Goal: Information Seeking & Learning: Learn about a topic

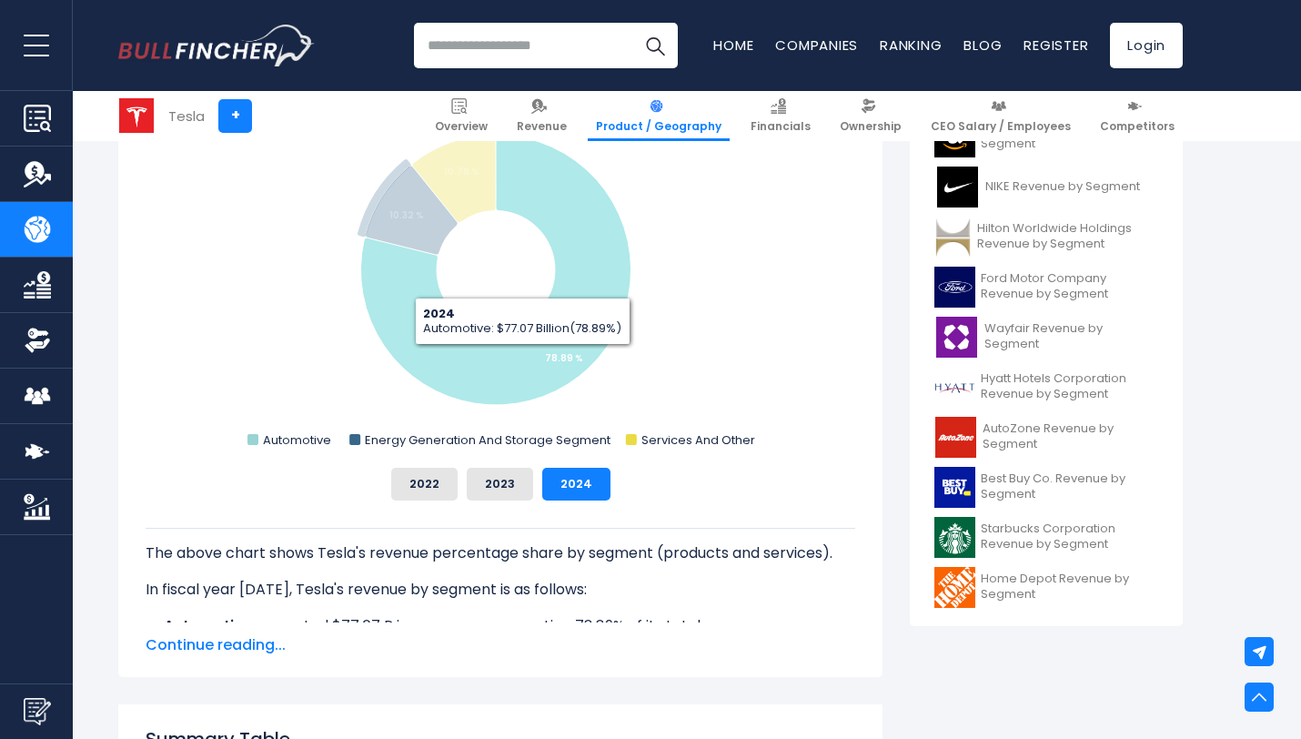
scroll to position [570, 0]
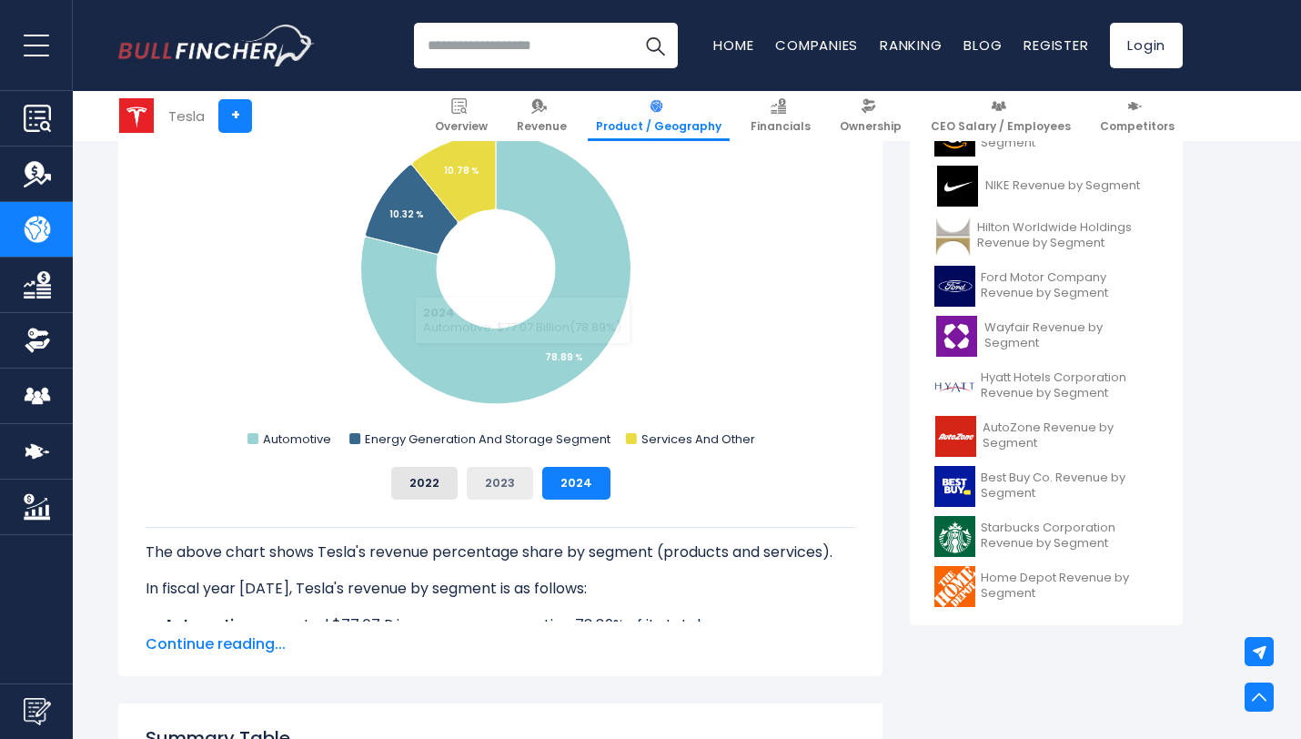
click at [509, 481] on button "2023" at bounding box center [500, 483] width 66 height 33
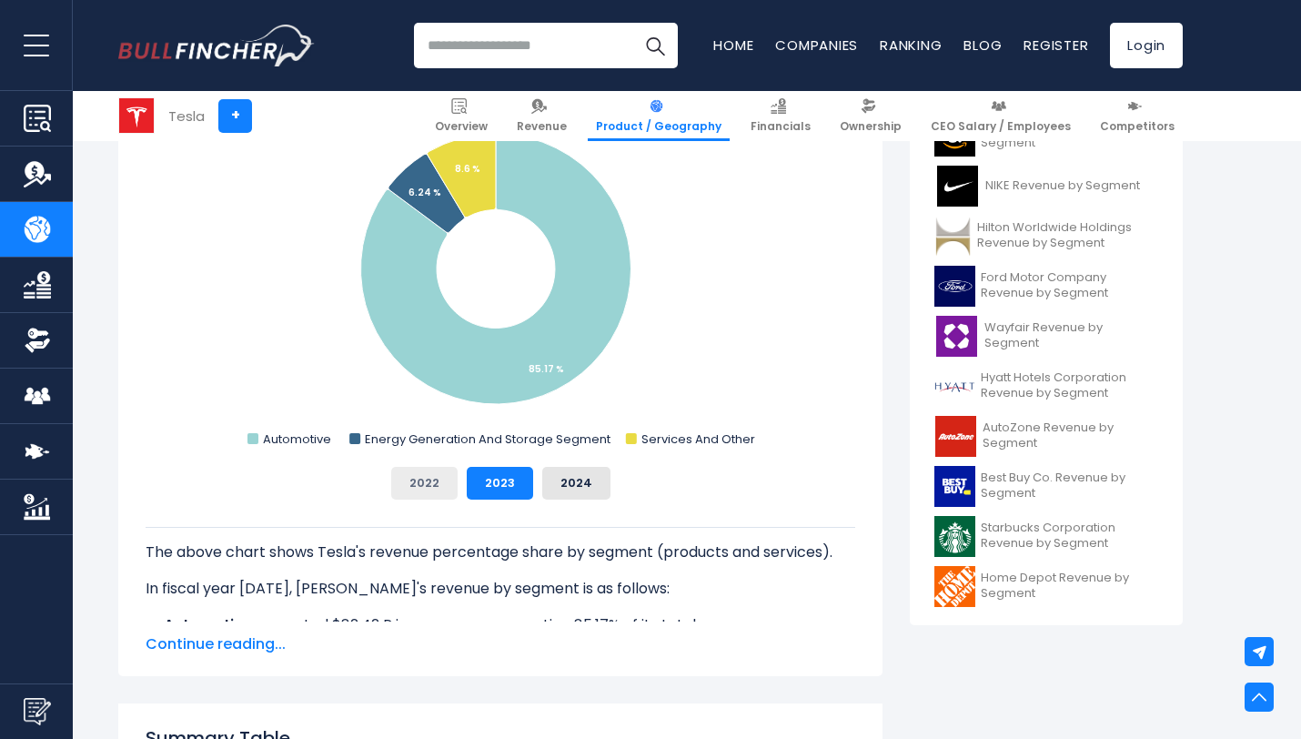
click at [440, 469] on button "2022" at bounding box center [424, 483] width 66 height 33
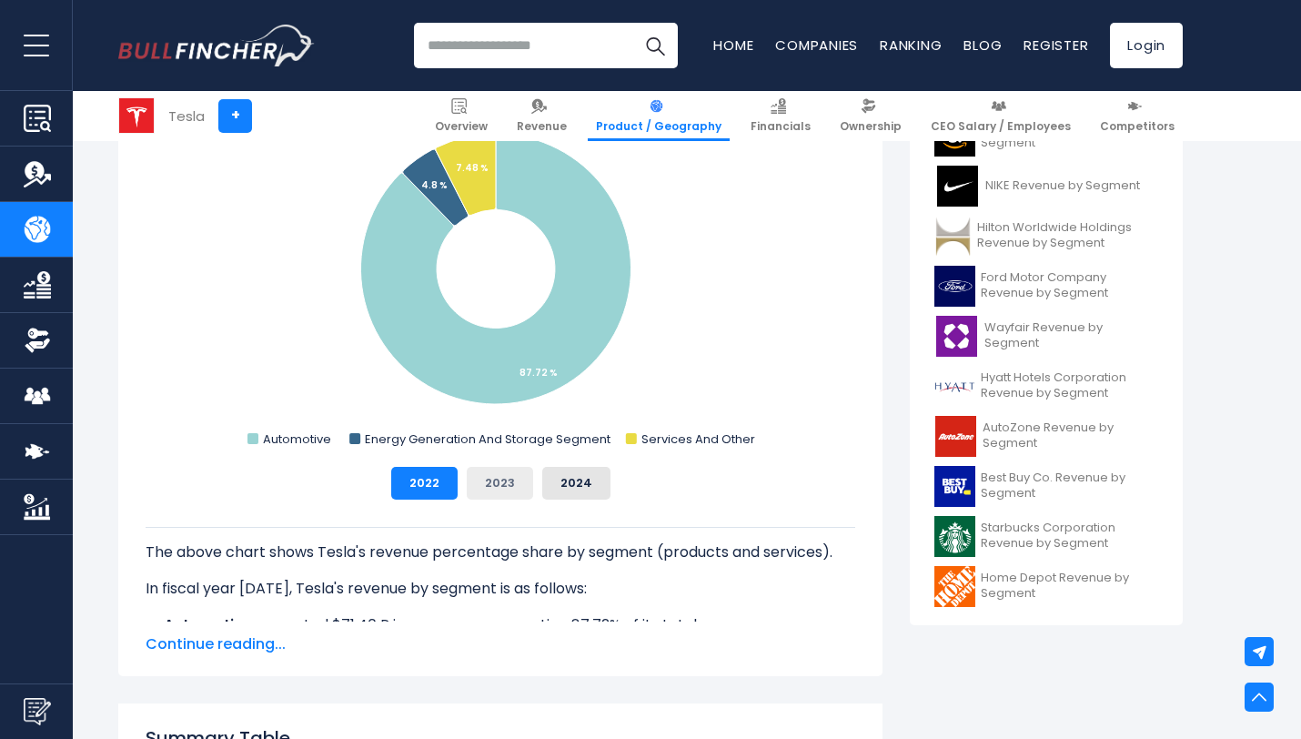
click at [474, 477] on button "2023" at bounding box center [500, 483] width 66 height 33
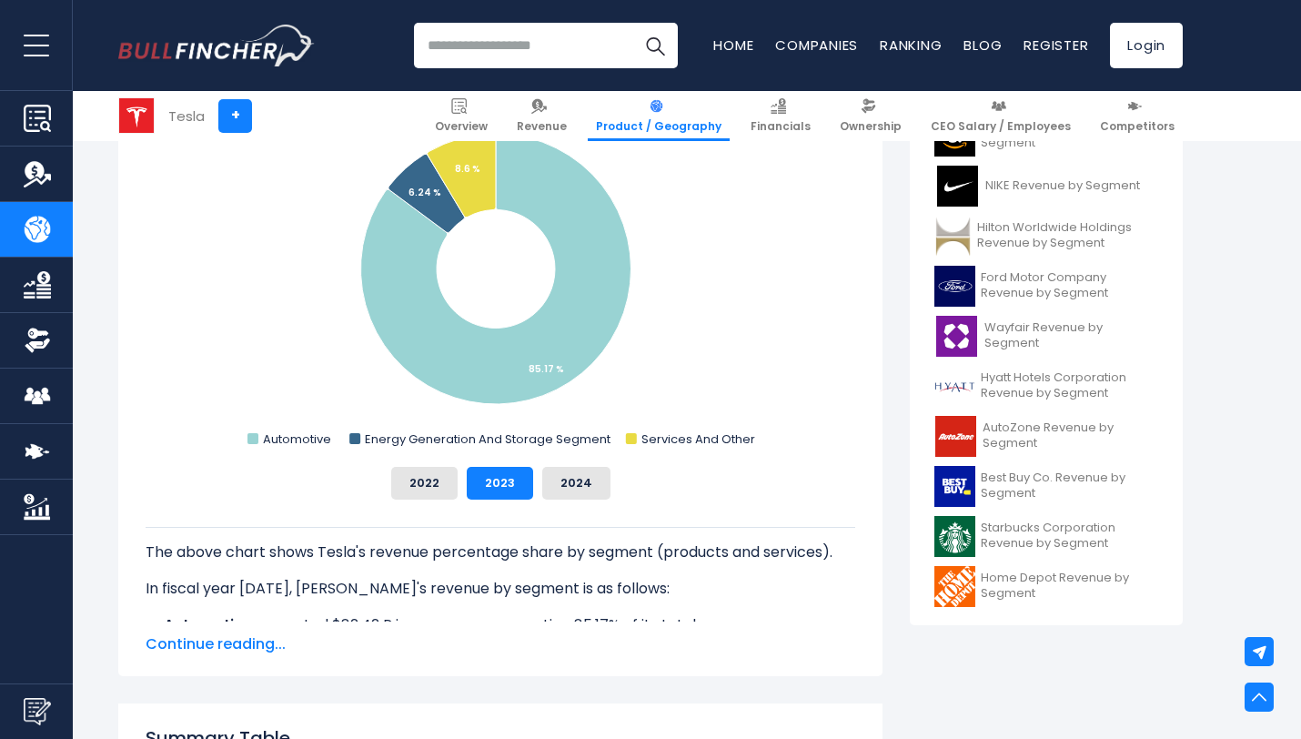
click at [533, 484] on div "2022 2023 2024" at bounding box center [501, 483] width 710 height 33
click at [549, 487] on button "2024" at bounding box center [576, 483] width 68 height 33
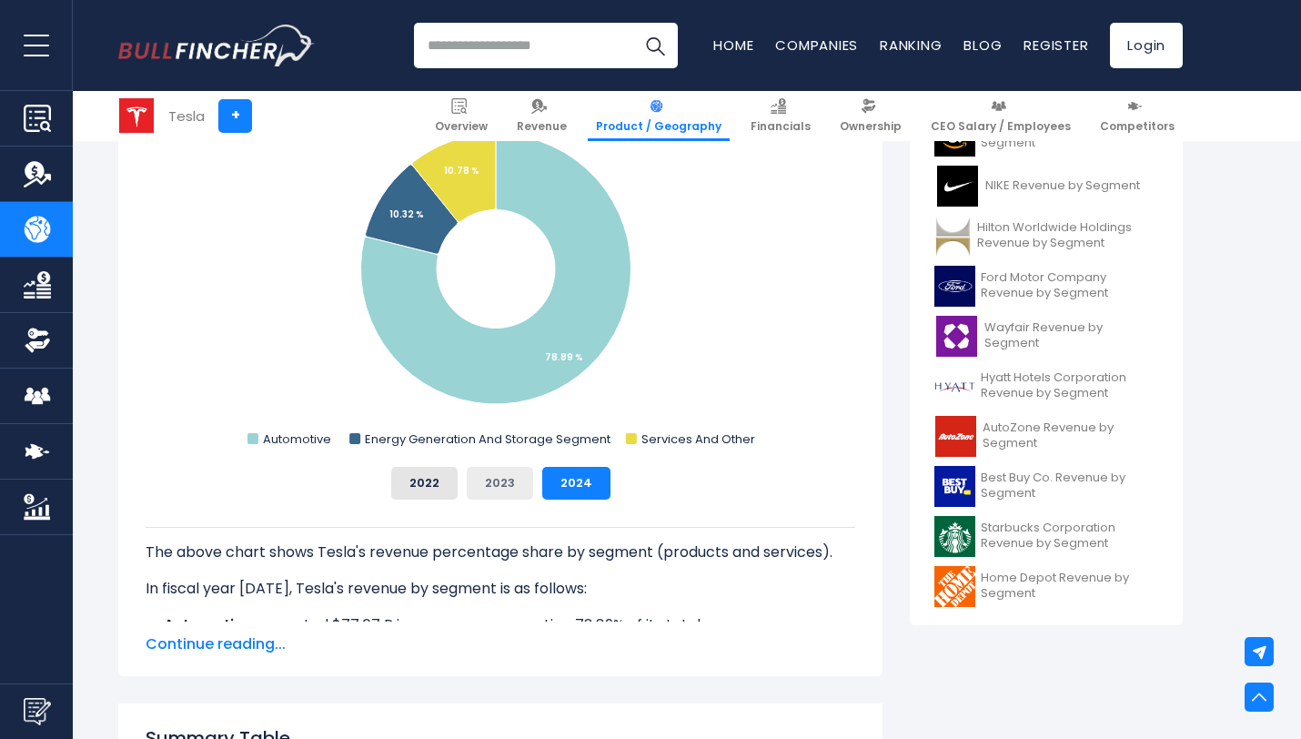
click at [479, 482] on button "2023" at bounding box center [500, 483] width 66 height 33
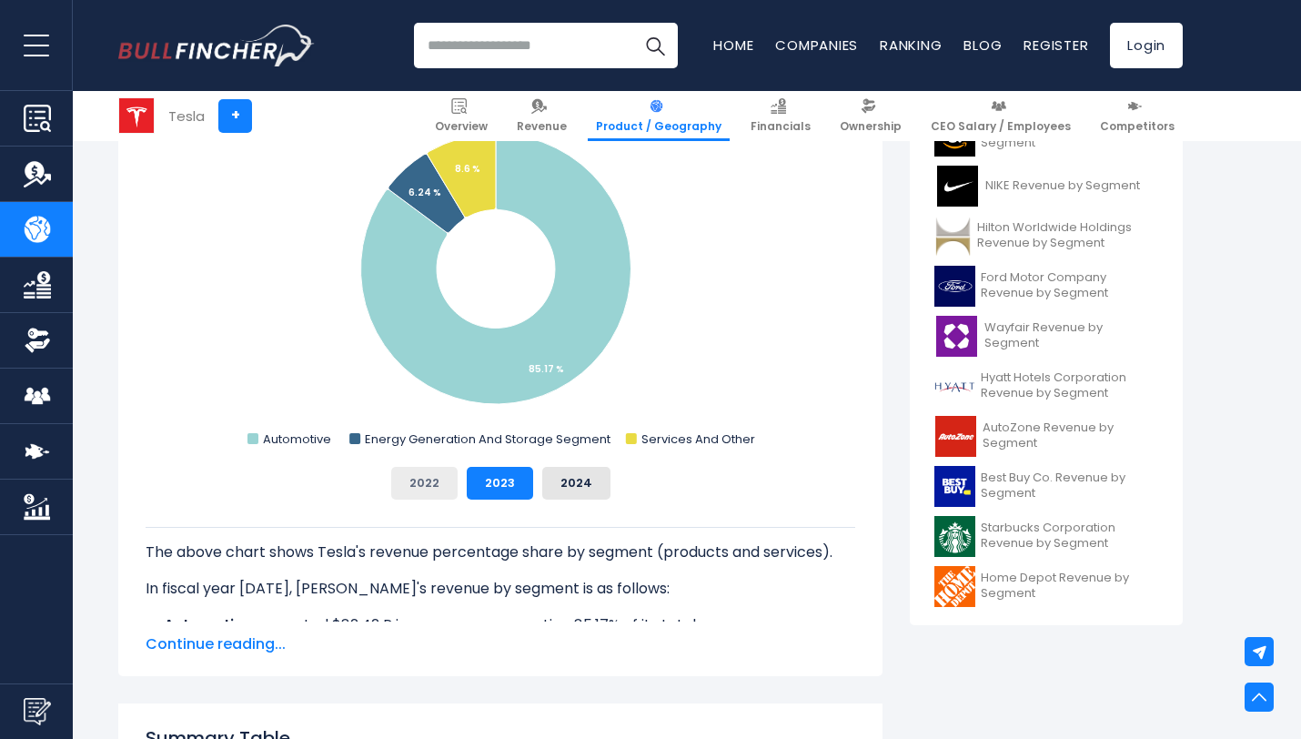
click at [421, 481] on button "2022" at bounding box center [424, 483] width 66 height 33
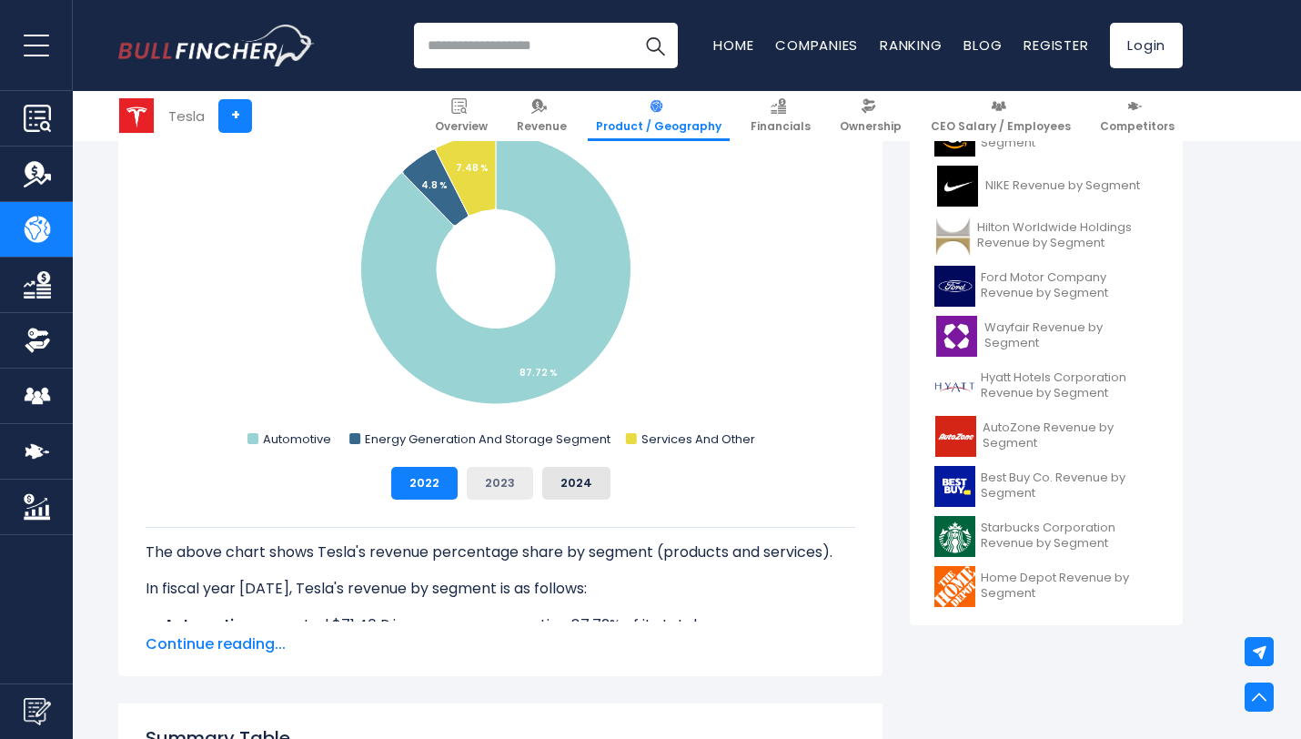
click at [484, 486] on button "2023" at bounding box center [500, 483] width 66 height 33
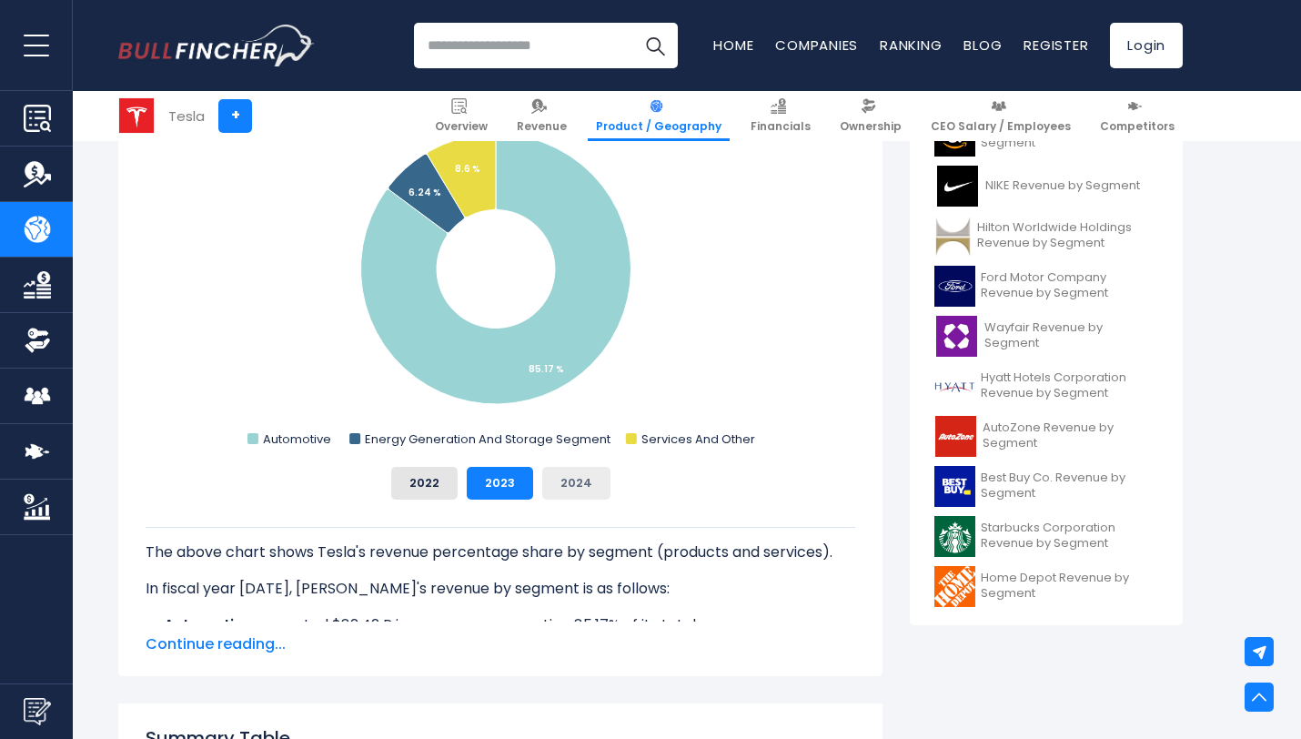
click at [584, 485] on button "2024" at bounding box center [576, 483] width 68 height 33
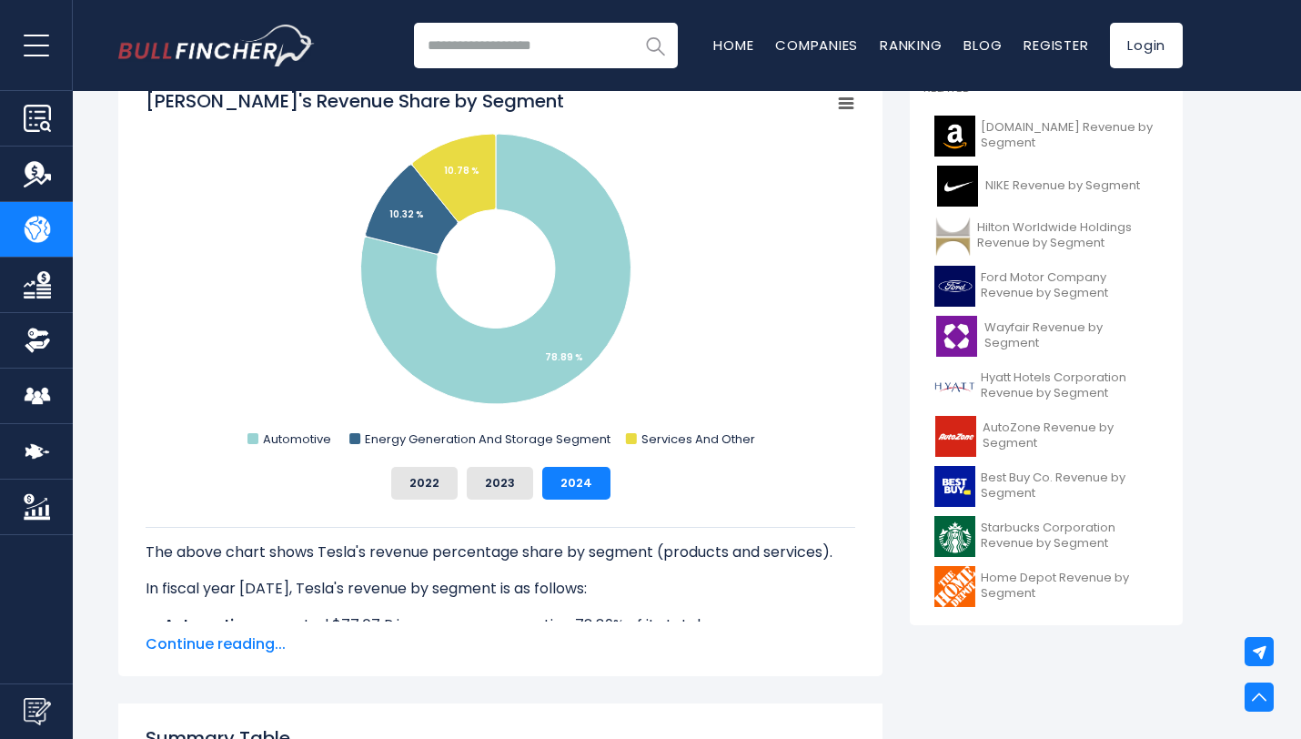
scroll to position [510, 0]
